Goal: Information Seeking & Learning: Learn about a topic

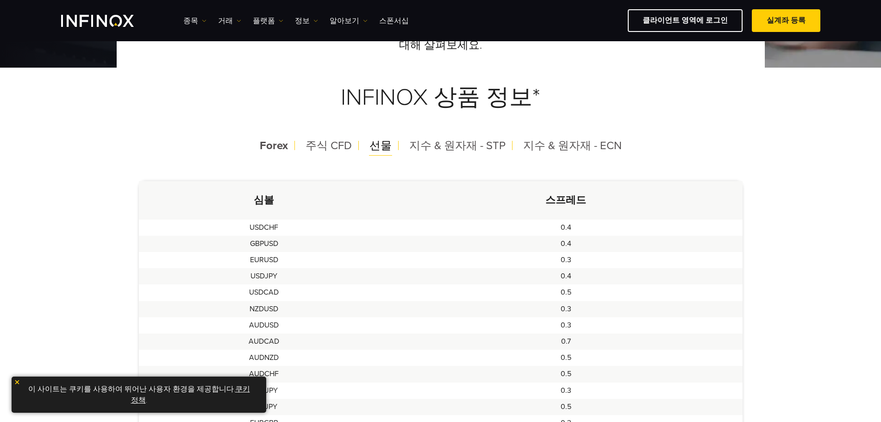
click at [391, 145] on div "선물" at bounding box center [380, 146] width 37 height 24
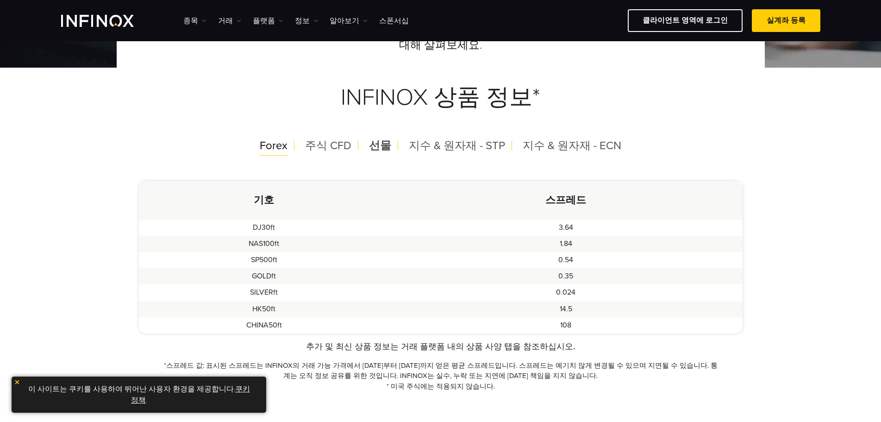
click at [282, 139] on span "Forex" at bounding box center [274, 145] width 28 height 13
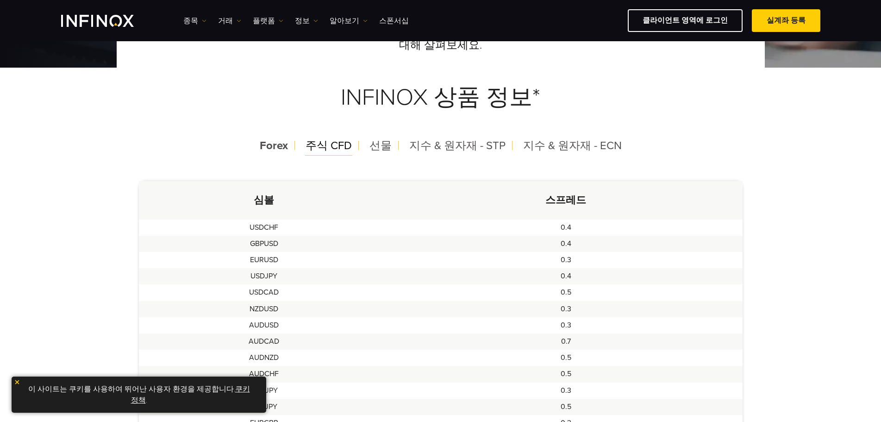
click at [327, 150] on span "주식 CFD" at bounding box center [329, 145] width 46 height 13
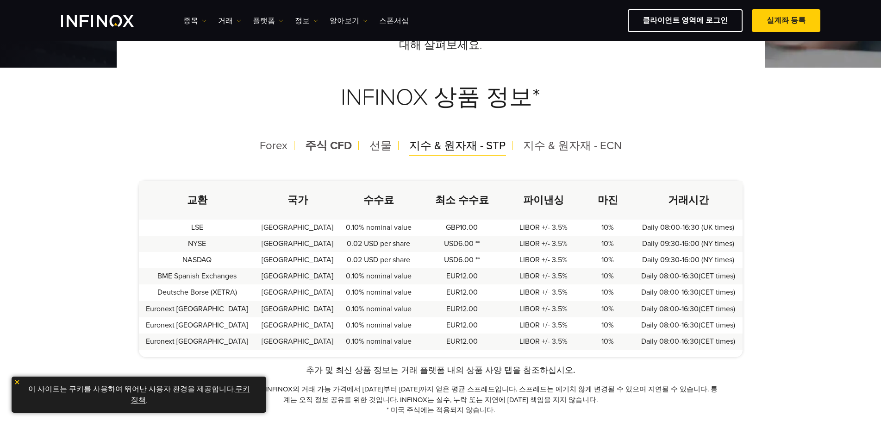
click at [426, 144] on span "지수 & 원자재 - STP" at bounding box center [457, 145] width 96 height 13
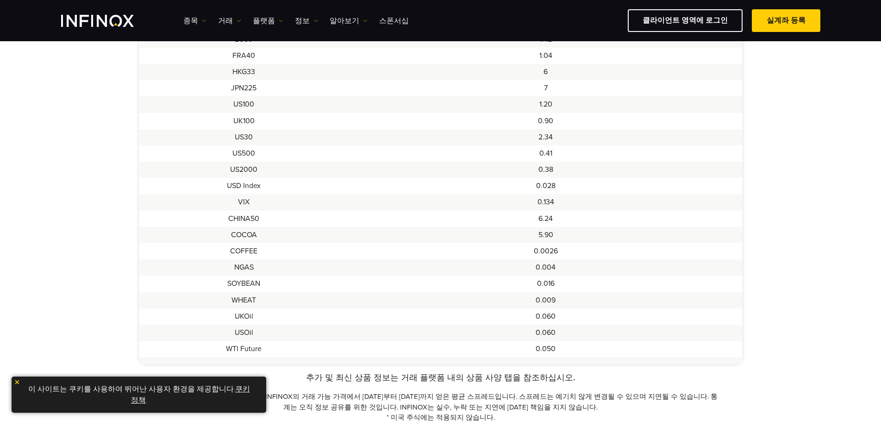
scroll to position [139, 0]
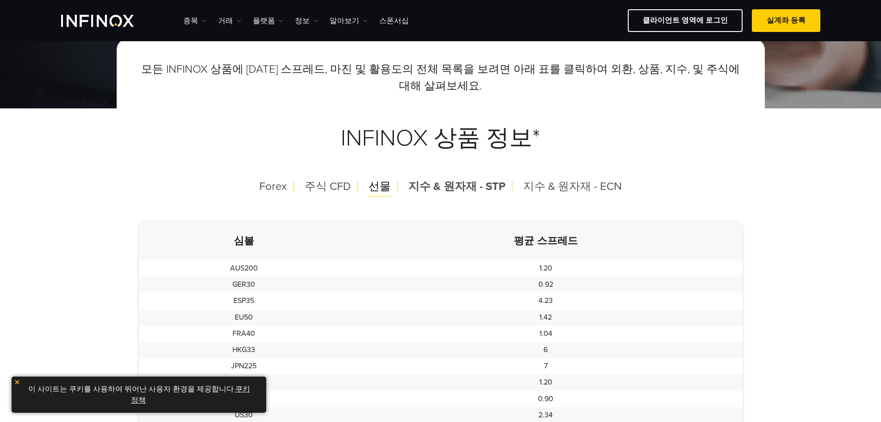
click at [373, 191] on span "선물" at bounding box center [380, 186] width 22 height 13
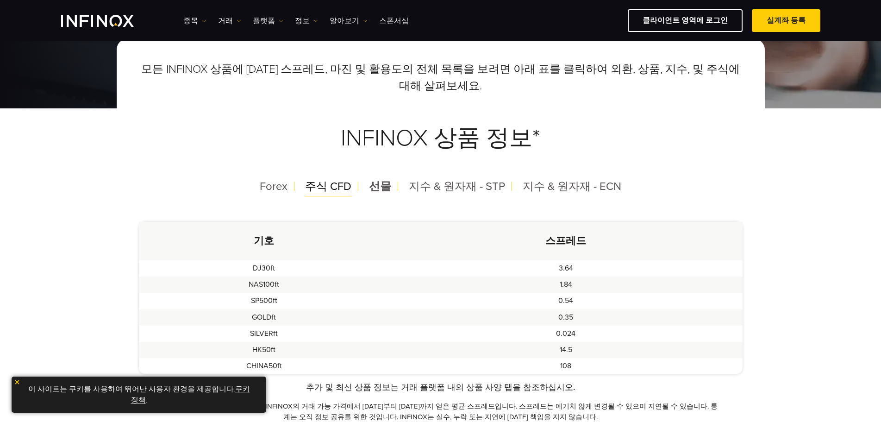
click at [344, 186] on span "주식 CFD" at bounding box center [328, 186] width 46 height 13
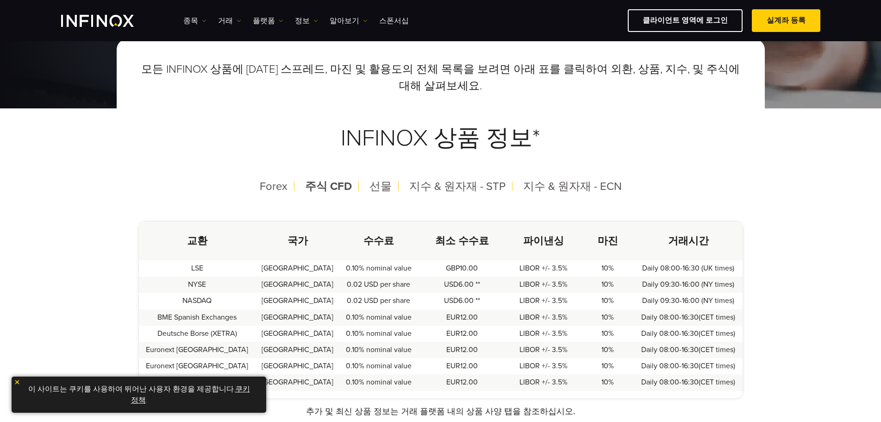
scroll to position [278, 0]
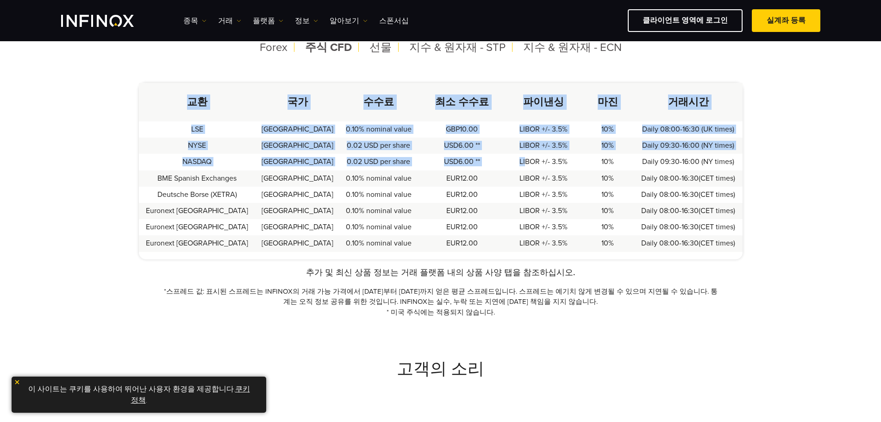
drag, startPoint x: 510, startPoint y: 164, endPoint x: 768, endPoint y: 158, distance: 257.5
click at [795, 155] on div "모든 INFINOX 상품에 대한 스프레드, 마진 및 활용도의 전체 목록을 보려면 아래 표를 클릭하여 외환, 상품, 지수, 및 주식에 대해 살펴…" at bounding box center [440, 108] width 881 height 417
click at [714, 169] on td "Daily 09:30-16:00 (NY times)" at bounding box center [688, 162] width 108 height 16
drag, startPoint x: 676, startPoint y: 169, endPoint x: 664, endPoint y: 169, distance: 11.6
click at [676, 169] on td "Daily 09:30-16:00 (NY times)" at bounding box center [688, 162] width 108 height 16
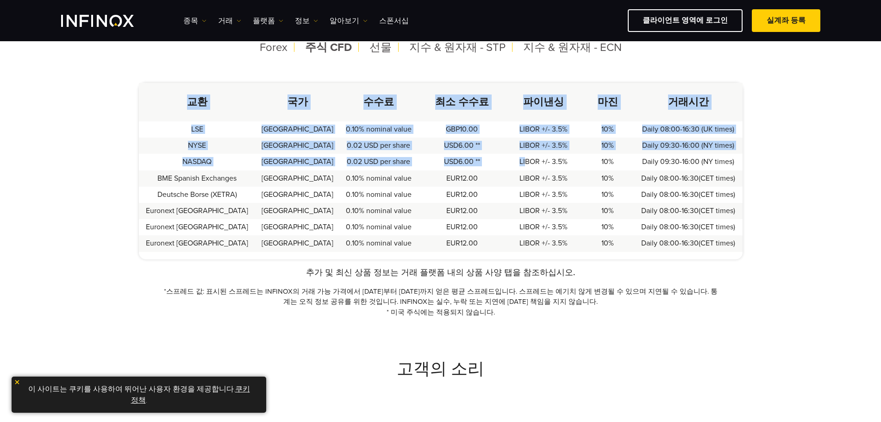
click at [612, 170] on td "10%" at bounding box center [607, 178] width 53 height 16
click at [536, 172] on td "LIBOR +/- 3.5%" at bounding box center [544, 178] width 75 height 16
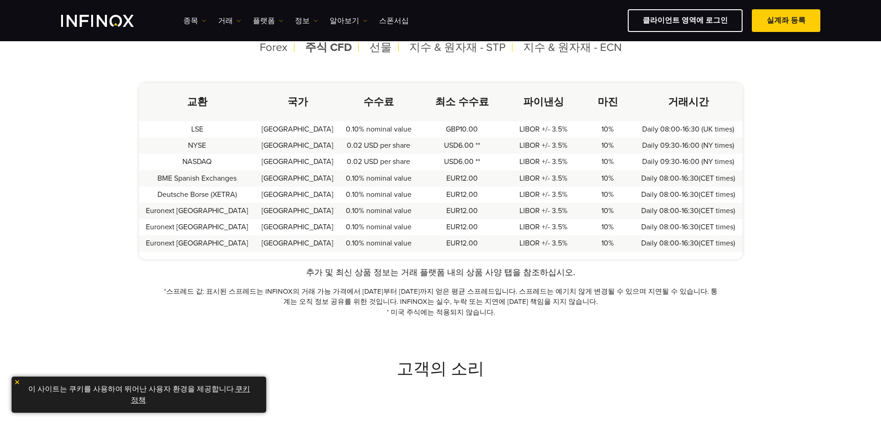
click at [227, 163] on td "NASDAQ" at bounding box center [197, 162] width 117 height 16
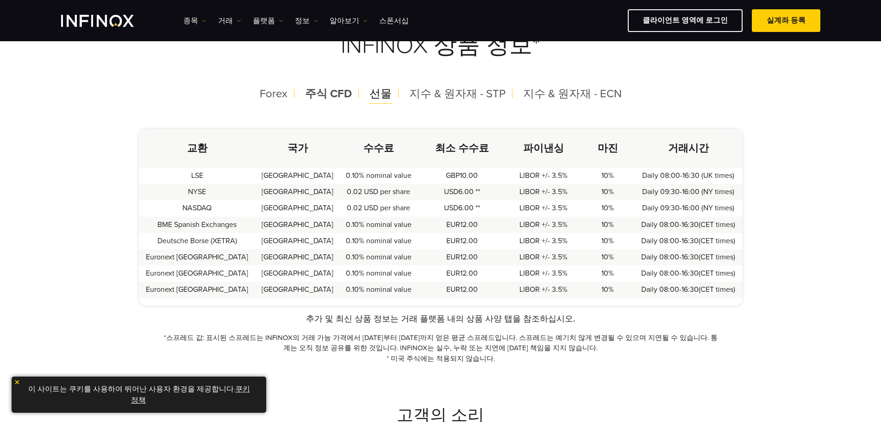
click at [381, 94] on span "선물" at bounding box center [381, 93] width 22 height 13
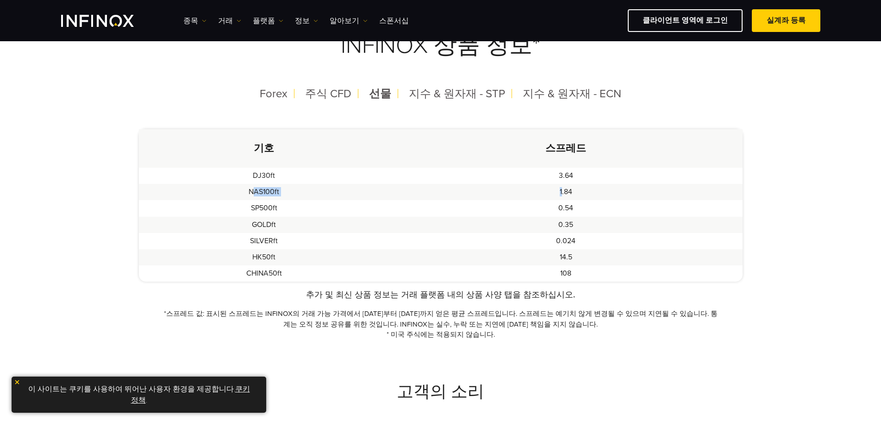
drag, startPoint x: 255, startPoint y: 194, endPoint x: 563, endPoint y: 195, distance: 307.9
click at [563, 195] on tr "NAS100ft 1.84" at bounding box center [441, 192] width 604 height 16
click at [463, 199] on td "1.84" at bounding box center [565, 192] width 353 height 16
drag, startPoint x: 244, startPoint y: 190, endPoint x: 520, endPoint y: 203, distance: 277.2
click at [520, 203] on tbody "DJ30ft 3.64 NAS100ft 1.84 SP500ft 0.54 GOLDft 0.35 SILVERft 0.024 HK50ft 14.5 C…" at bounding box center [441, 225] width 604 height 114
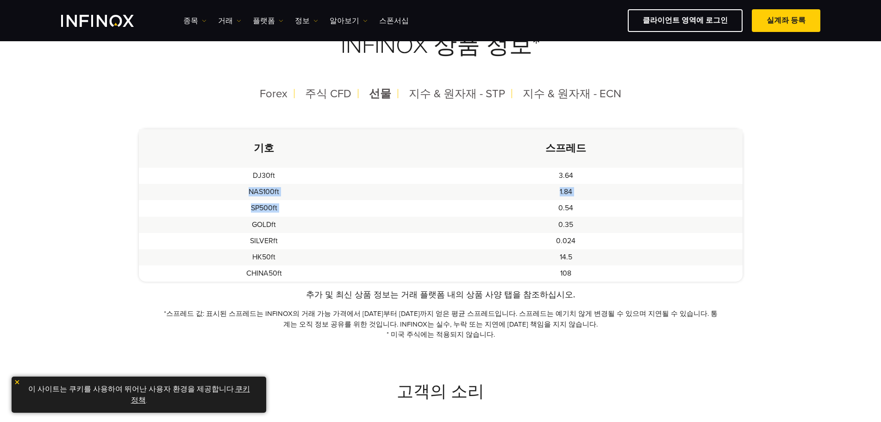
click at [514, 204] on td "0.54" at bounding box center [565, 208] width 353 height 16
click at [383, 98] on span "선물" at bounding box center [380, 93] width 22 height 13
click at [328, 94] on span "주식 CFD" at bounding box center [328, 93] width 46 height 13
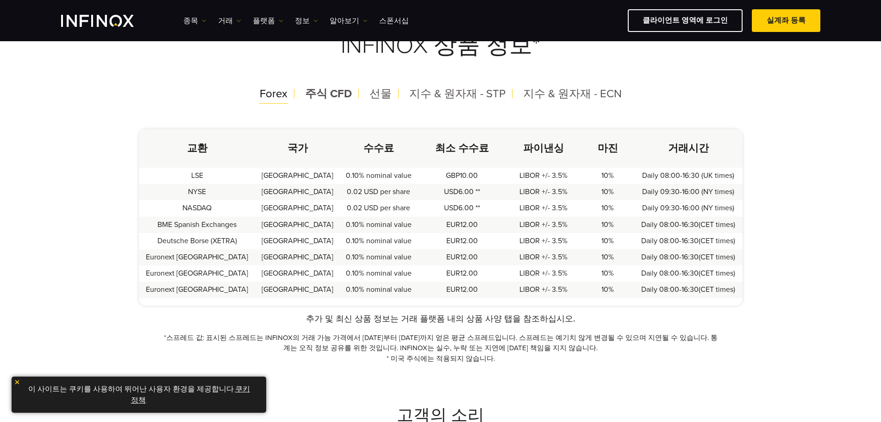
click at [280, 90] on span "Forex" at bounding box center [274, 93] width 28 height 13
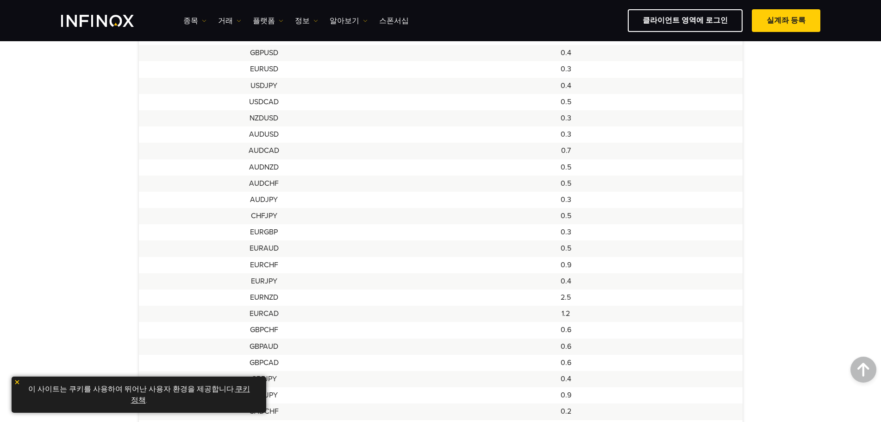
scroll to position [185, 0]
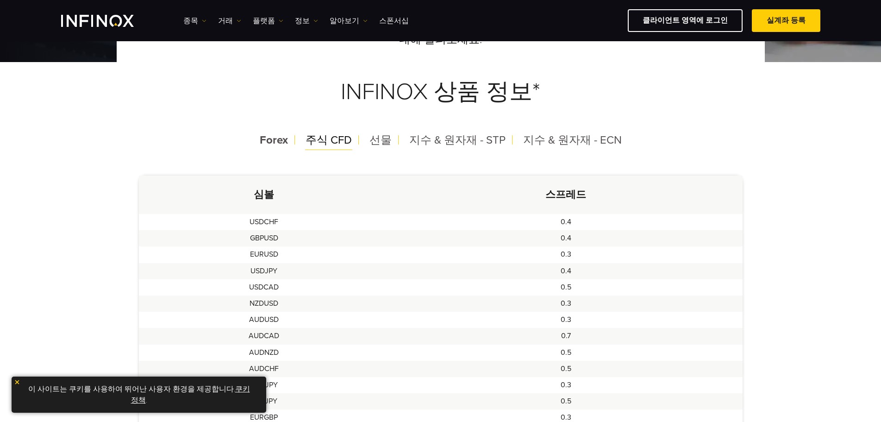
click at [326, 140] on span "주식 CFD" at bounding box center [329, 139] width 46 height 13
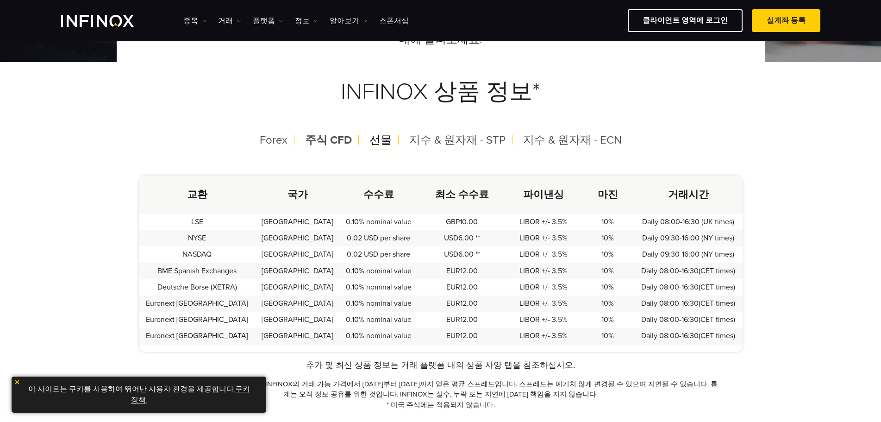
click at [377, 145] on span "선물" at bounding box center [381, 139] width 22 height 13
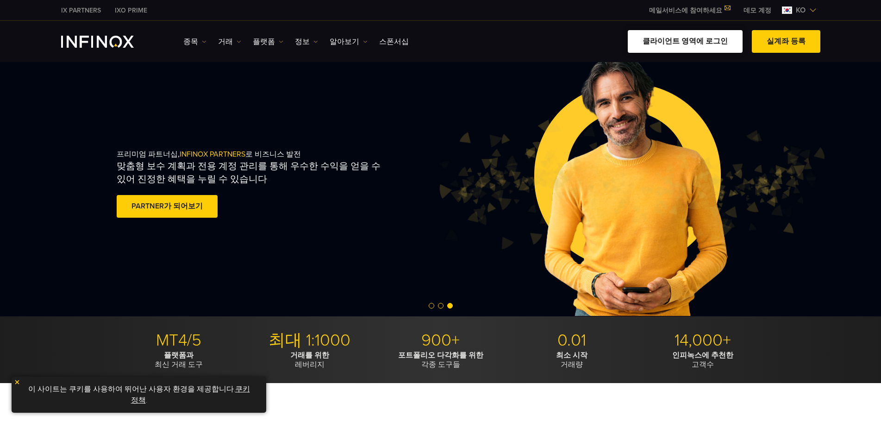
click at [698, 41] on link "클라이언트 영역에 로그인" at bounding box center [685, 41] width 115 height 23
